Goal: Information Seeking & Learning: Learn about a topic

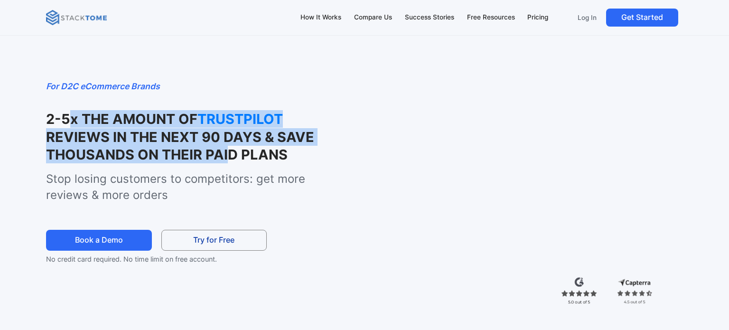
drag, startPoint x: 102, startPoint y: 126, endPoint x: 224, endPoint y: 156, distance: 125.7
click at [224, 156] on h1 "2-5x THE AMOUNT OF TRUSTPILOT REVIEWS IN THE NEXT 90 DAYS & SAVE THOUSANDS ON T…" at bounding box center [183, 136] width 275 height 53
drag, startPoint x: 224, startPoint y: 156, endPoint x: 234, endPoint y: 155, distance: 10.0
click at [224, 156] on strong "REVIEWS IN THE NEXT 90 DAYS & SAVE THOUSANDS ON THEIR PAID PLANS" at bounding box center [180, 146] width 268 height 34
drag, startPoint x: 234, startPoint y: 154, endPoint x: 115, endPoint y: 115, distance: 125.2
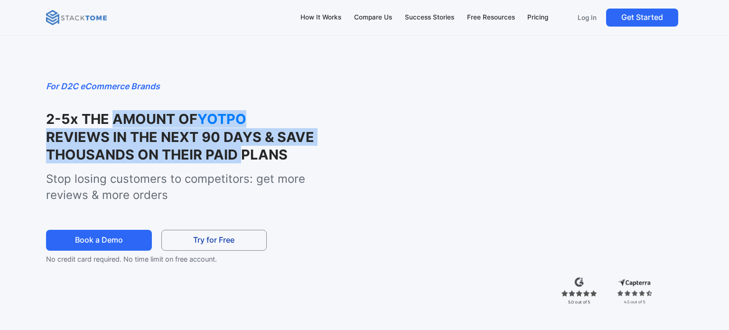
click at [115, 115] on h1 "2-5x THE AMOUNT OF YOTPO REVIEWS IN THE NEXT 90 DAYS & SAVE THOUSANDS ON THEIR …" at bounding box center [183, 136] width 275 height 53
click at [115, 115] on strong "2-5x THE AMOUNT OF" at bounding box center [121, 119] width 151 height 17
drag, startPoint x: 115, startPoint y: 115, endPoint x: 181, endPoint y: 153, distance: 75.9
click at [181, 153] on h1 "2-5x THE AMOUNT OF REVIEWS IO REVIEWS IN THE NEXT 90 DAYS & SAVE THOUSANDS ON T…" at bounding box center [183, 136] width 275 height 53
click at [181, 153] on strong "REVIEWS IN THE NEXT 90 DAYS & SAVE THOUSANDS ON THEIR PAID PLANS" at bounding box center [180, 146] width 268 height 34
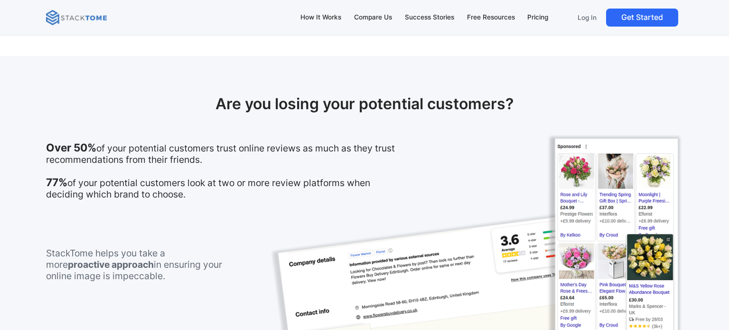
scroll to position [550, 0]
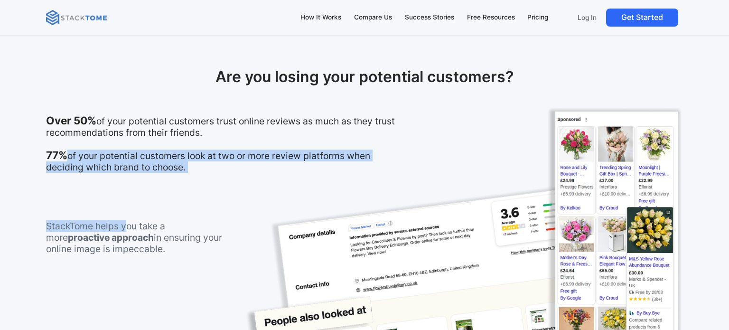
drag, startPoint x: 64, startPoint y: 158, endPoint x: 124, endPoint y: 178, distance: 64.2
click at [124, 178] on div "Are you losing your potential customers? Over 50% of your potential customers t…" at bounding box center [364, 204] width 729 height 348
drag, startPoint x: 150, startPoint y: 169, endPoint x: 93, endPoint y: 159, distance: 58.0
click at [93, 159] on p "Over 50% of your potential customers trust online reviews as much as they trust…" at bounding box center [221, 144] width 350 height 58
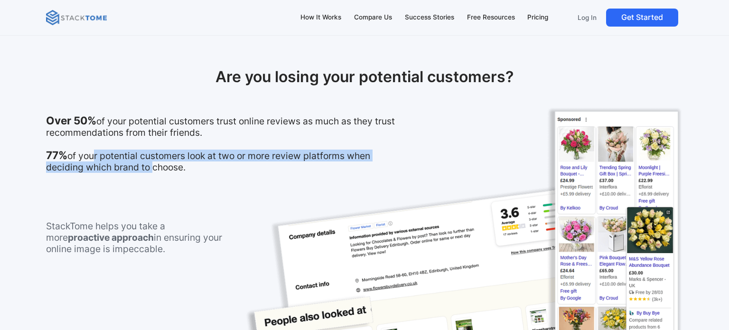
click at [93, 159] on p "Over 50% of your potential customers trust online reviews as much as they trust…" at bounding box center [221, 144] width 350 height 58
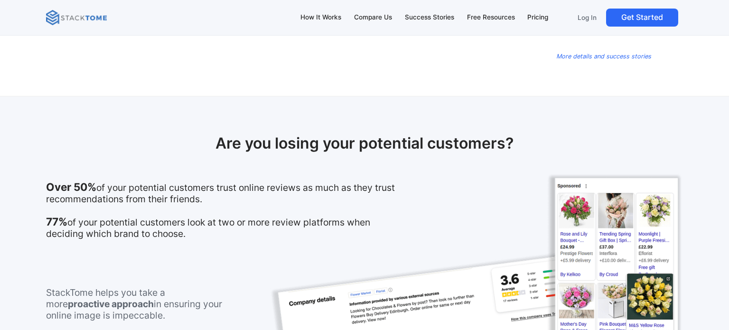
scroll to position [0, 0]
